Goal: Transaction & Acquisition: Book appointment/travel/reservation

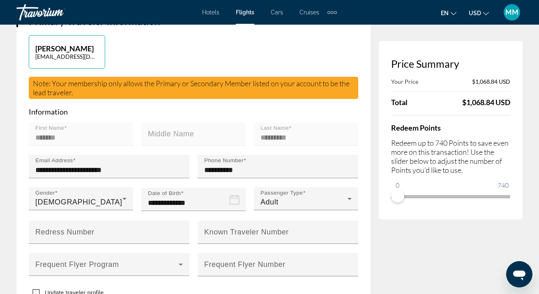
scroll to position [305, 0]
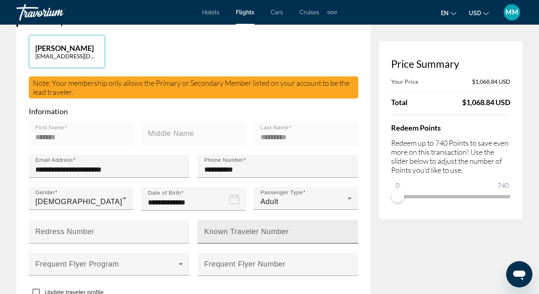
drag, startPoint x: 205, startPoint y: 196, endPoint x: 294, endPoint y: 198, distance: 89.1
click at [294, 220] on div "Known Traveler Number" at bounding box center [280, 231] width 152 height 23
click at [283, 243] on div "Main content" at bounding box center [278, 247] width 161 height 9
drag, startPoint x: 291, startPoint y: 197, endPoint x: 269, endPoint y: 196, distance: 22.6
click at [269, 230] on input "Known Traveler Number" at bounding box center [280, 235] width 152 height 10
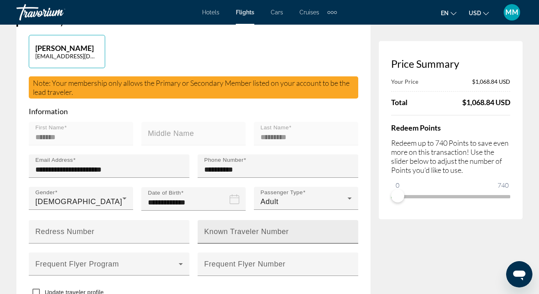
drag, startPoint x: 204, startPoint y: 190, endPoint x: 210, endPoint y: 191, distance: 5.4
click at [210, 220] on div "Known Traveler Number" at bounding box center [280, 231] width 152 height 23
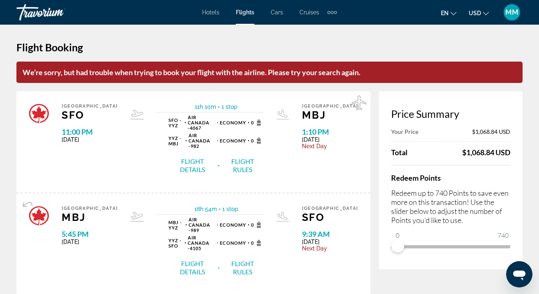
scroll to position [0, 0]
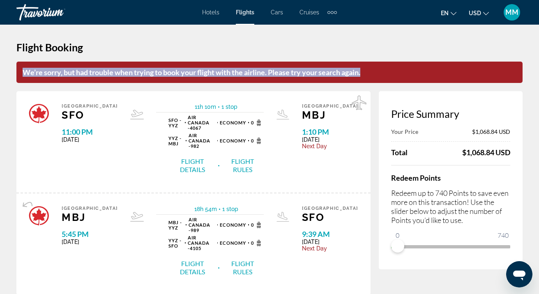
drag, startPoint x: 23, startPoint y: 70, endPoint x: 371, endPoint y: 75, distance: 348.2
click at [371, 75] on p "We’re sorry, but had trouble when trying to book your flight with the airline. …" at bounding box center [269, 72] width 506 height 21
copy p "We’re sorry, but had trouble when trying to book your flight with the airline. …"
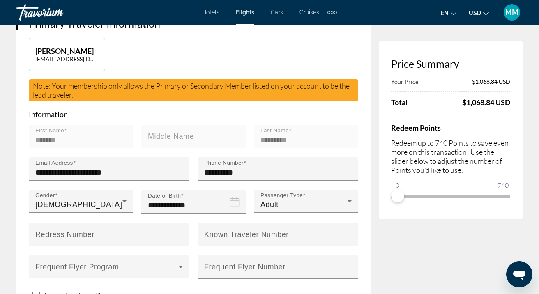
scroll to position [306, 0]
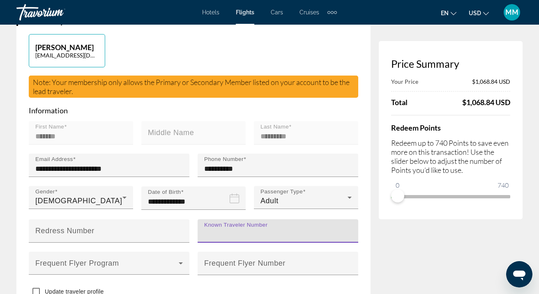
click at [291, 230] on input "Known Traveler Number" at bounding box center [280, 235] width 152 height 10
click at [270, 219] on div "Known Traveler Number" at bounding box center [280, 230] width 152 height 23
click at [267, 219] on div "Known Traveler Number" at bounding box center [280, 230] width 152 height 23
click at [204, 219] on div "Known Traveler Number" at bounding box center [278, 230] width 161 height 23
